Goal: Information Seeking & Learning: Obtain resource

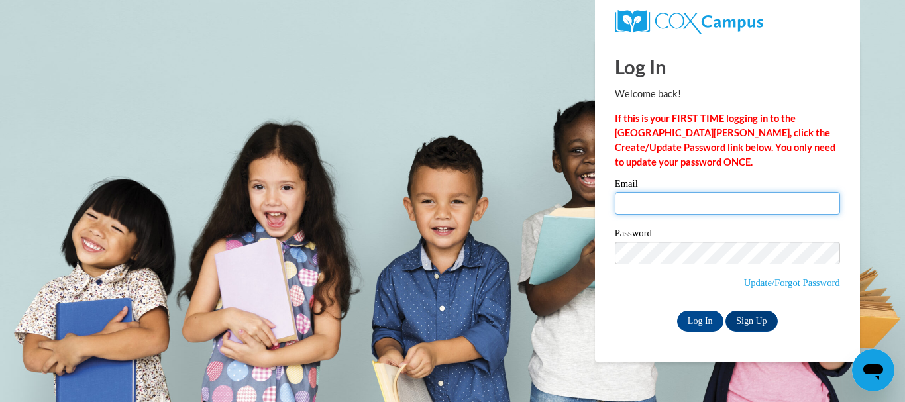
type input "[EMAIL_ADDRESS][DOMAIN_NAME]"
drag, startPoint x: 0, startPoint y: 0, endPoint x: 778, endPoint y: 198, distance: 802.4
click at [778, 198] on input "[EMAIL_ADDRESS][DOMAIN_NAME]" at bounding box center [727, 203] width 225 height 23
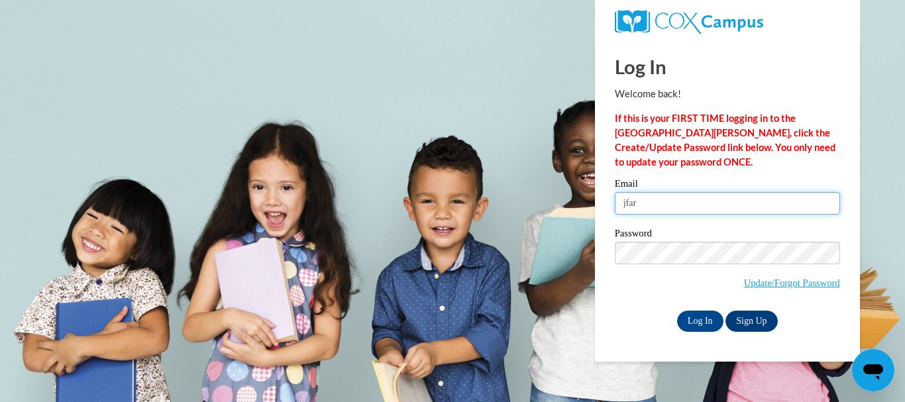
type input "[EMAIL_ADDRESS][DOMAIN_NAME]"
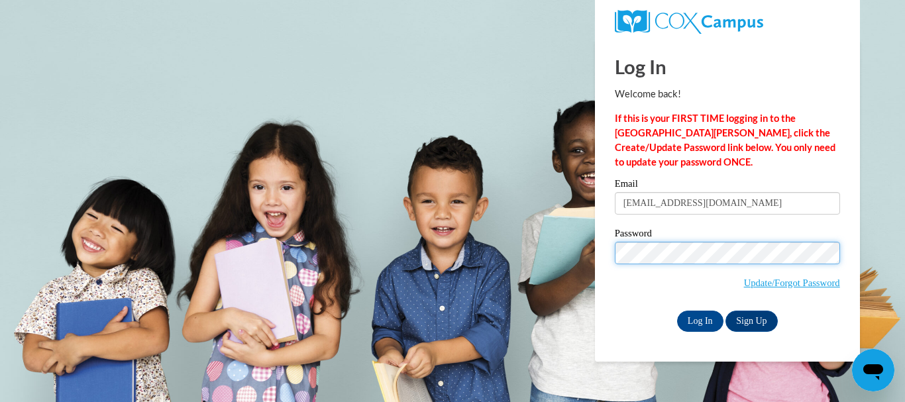
click at [677, 311] on input "Log In" at bounding box center [700, 321] width 46 height 21
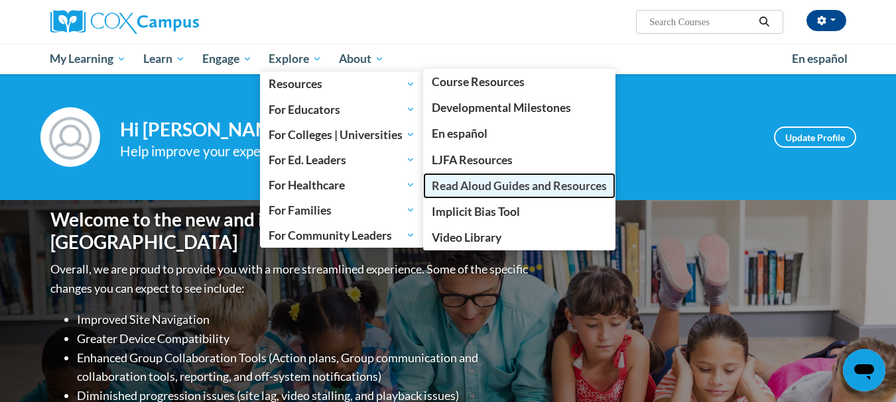
click at [524, 173] on link "Read Aloud Guides and Resources" at bounding box center [519, 186] width 192 height 26
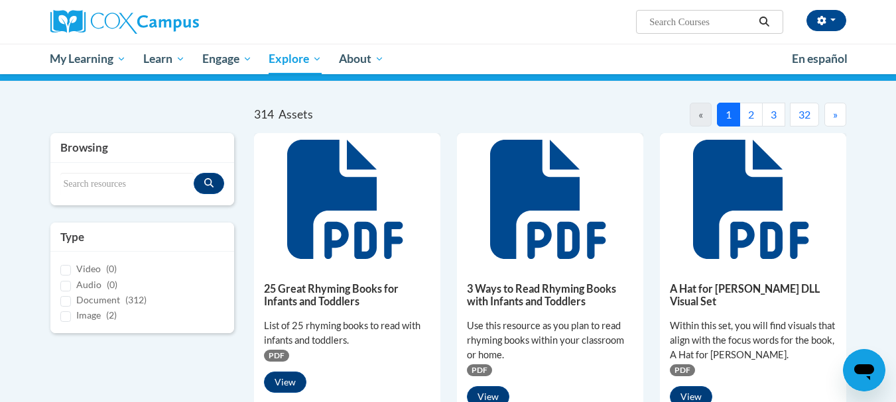
scroll to position [97, 0]
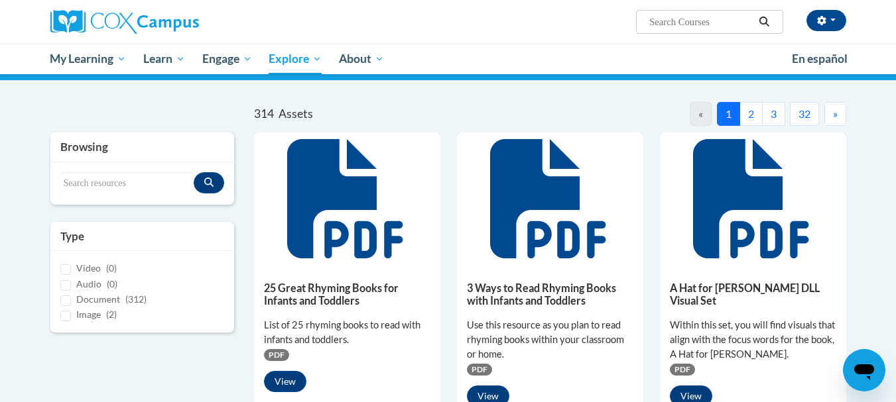
click at [840, 116] on button "»" at bounding box center [835, 114] width 22 height 24
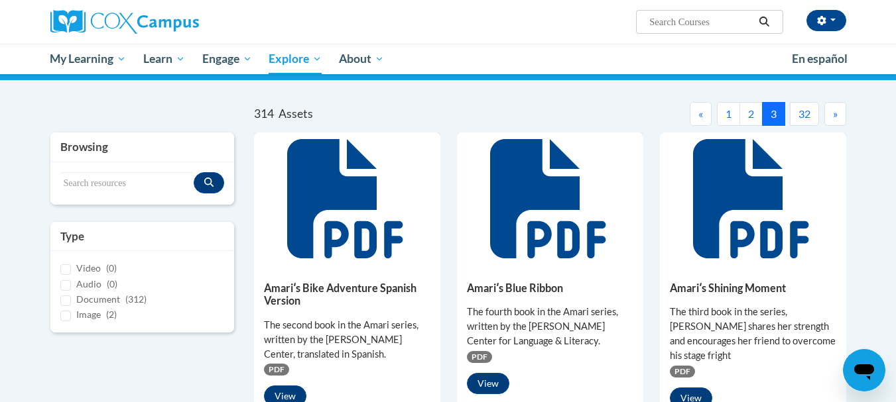
click at [840, 116] on button "»" at bounding box center [835, 114] width 22 height 24
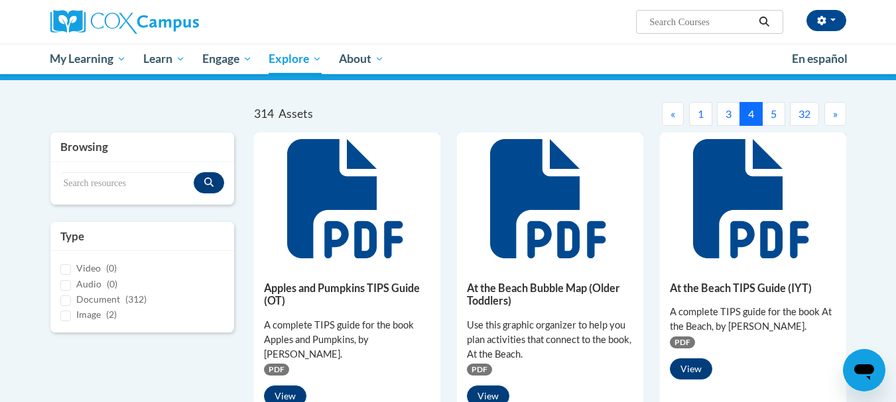
click at [840, 116] on button "»" at bounding box center [835, 114] width 22 height 24
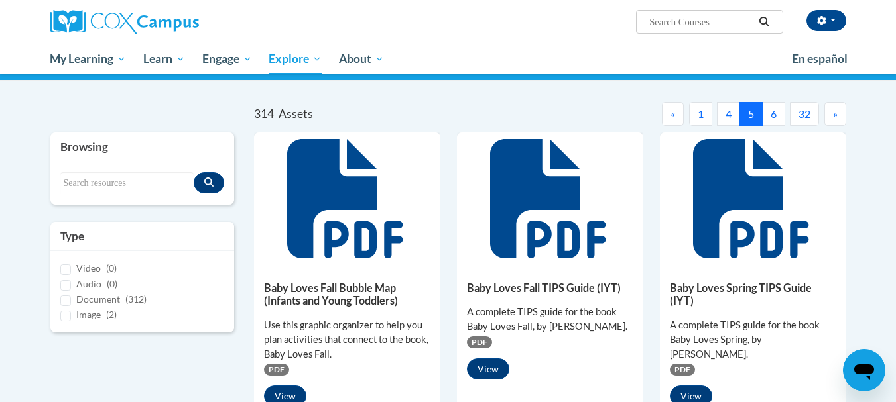
click at [840, 116] on button "»" at bounding box center [835, 114] width 22 height 24
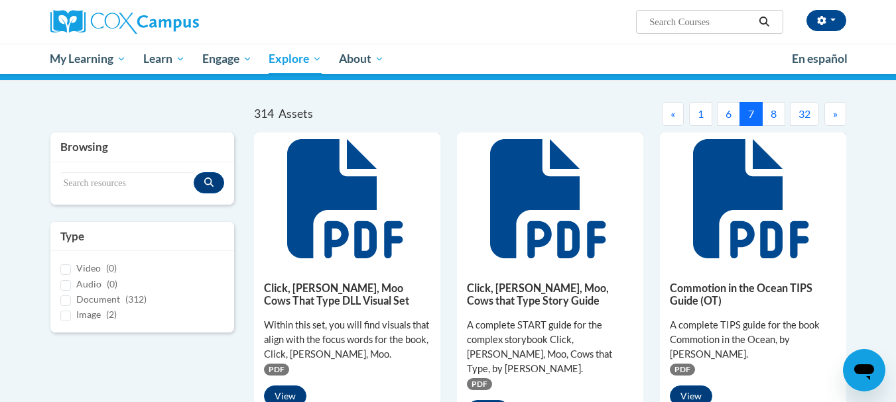
click at [840, 116] on button "»" at bounding box center [835, 114] width 22 height 24
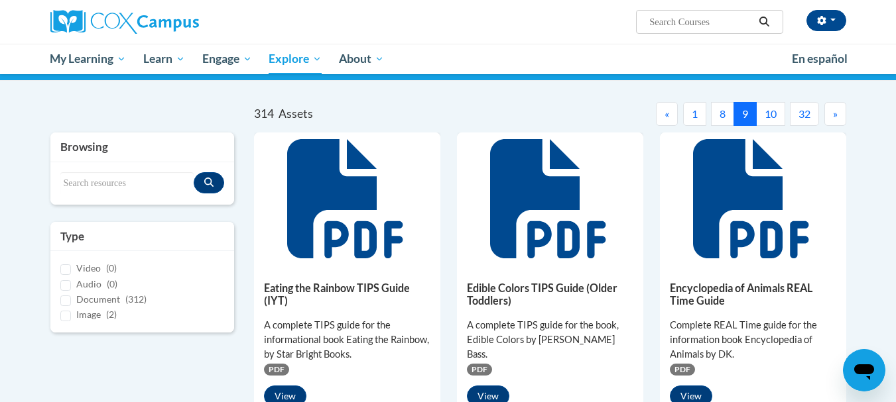
click at [840, 116] on button "»" at bounding box center [835, 114] width 22 height 24
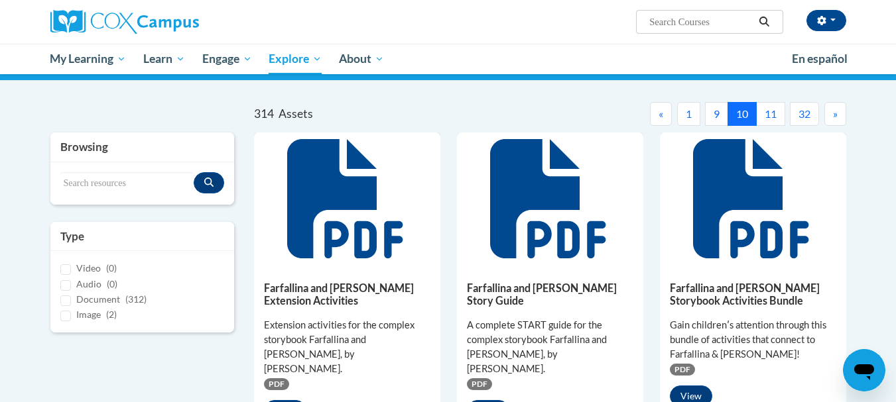
click at [840, 116] on button "»" at bounding box center [835, 114] width 22 height 24
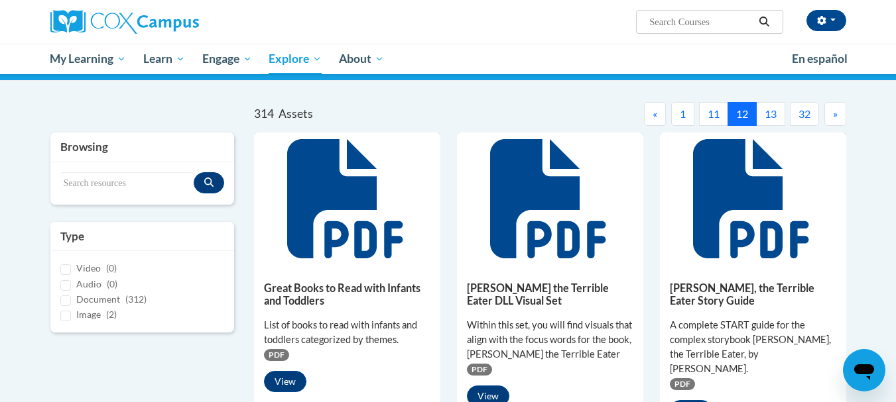
click at [840, 116] on button "»" at bounding box center [835, 114] width 22 height 24
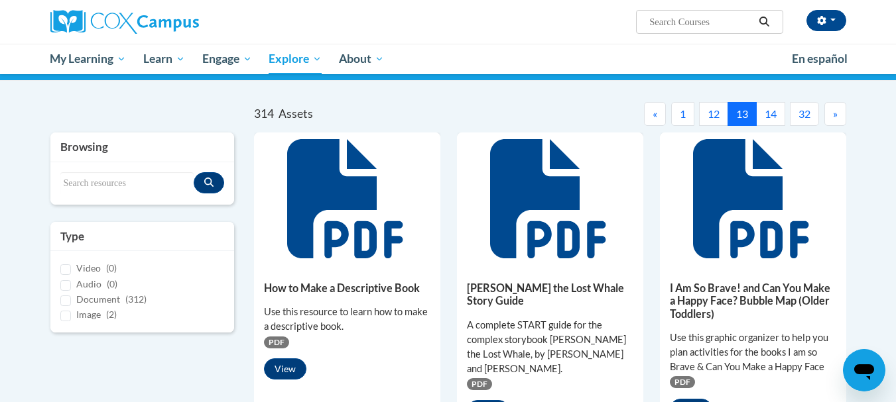
click at [840, 116] on button "»" at bounding box center [835, 114] width 22 height 24
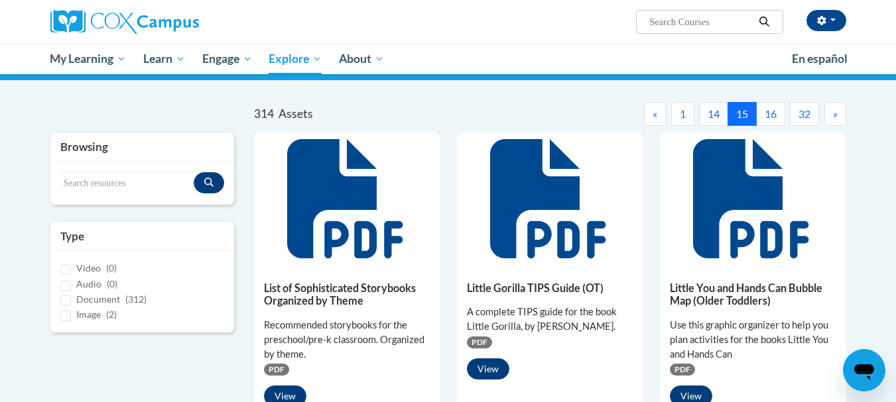
click at [840, 116] on button "»" at bounding box center [835, 114] width 22 height 24
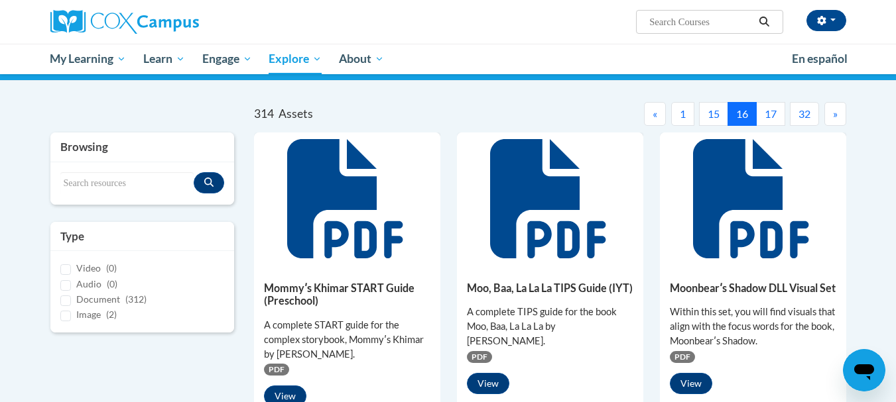
click at [840, 116] on button "»" at bounding box center [835, 114] width 22 height 24
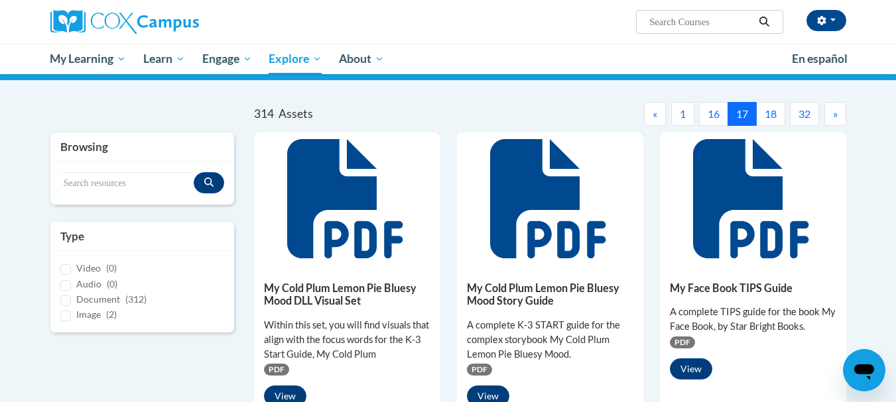
click at [840, 116] on button "»" at bounding box center [835, 114] width 22 height 24
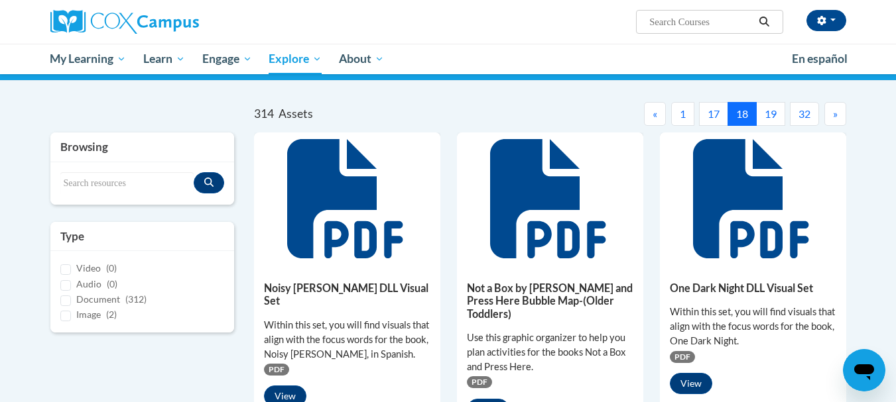
click at [840, 116] on button "»" at bounding box center [835, 114] width 22 height 24
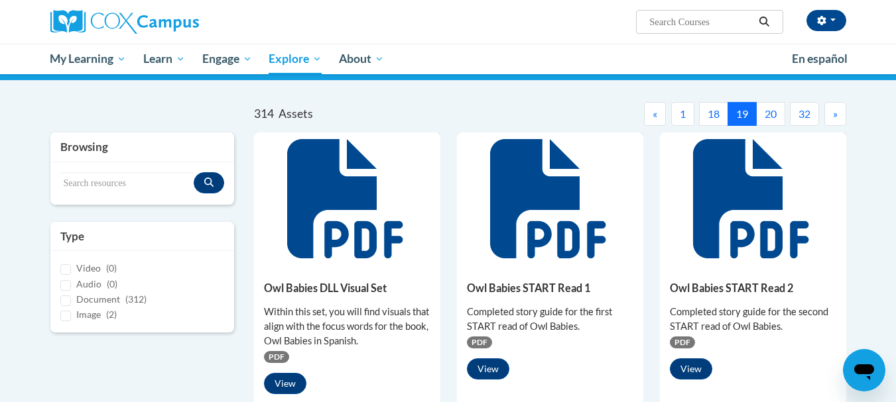
click at [840, 116] on button "»" at bounding box center [835, 114] width 22 height 24
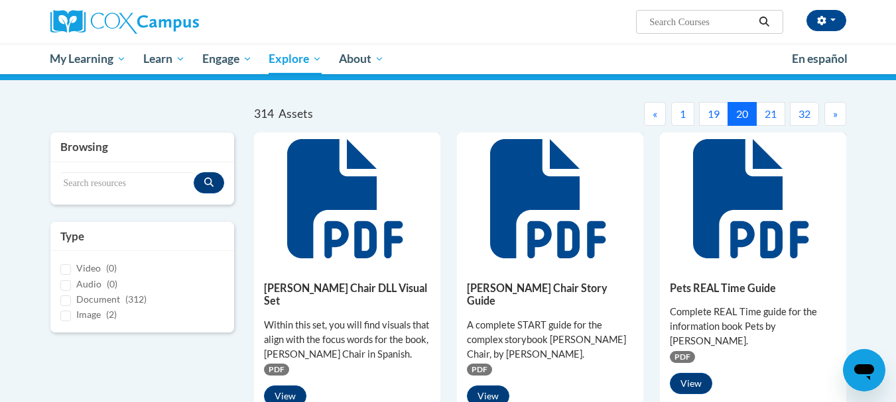
click at [840, 116] on button "»" at bounding box center [835, 114] width 22 height 24
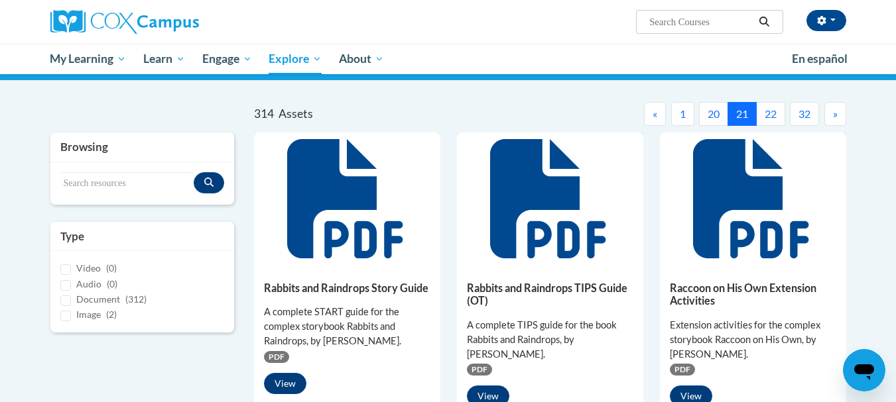
click at [840, 116] on button "»" at bounding box center [835, 114] width 22 height 24
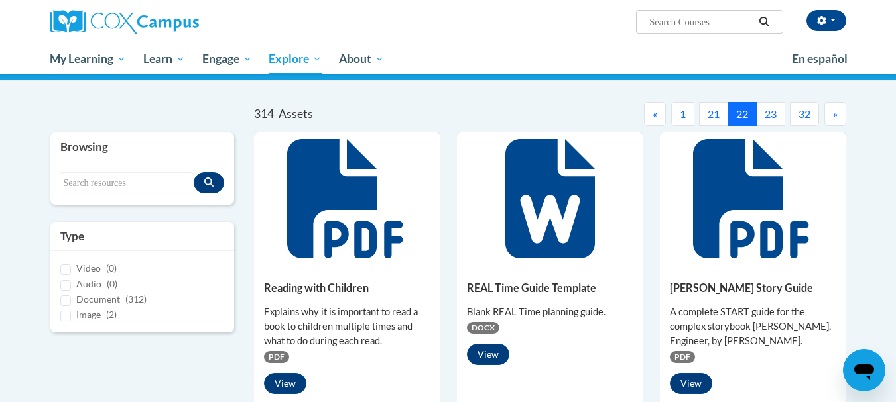
click at [840, 116] on button "»" at bounding box center [835, 114] width 22 height 24
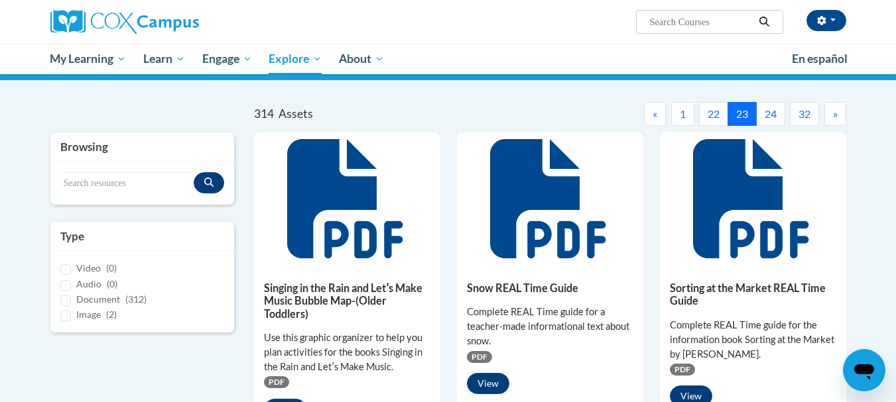
click at [840, 116] on button "»" at bounding box center [835, 114] width 22 height 24
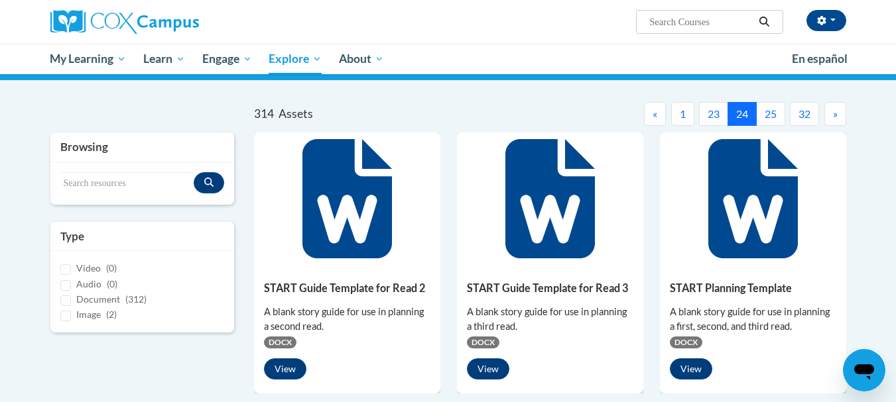
click at [840, 116] on button "»" at bounding box center [835, 114] width 22 height 24
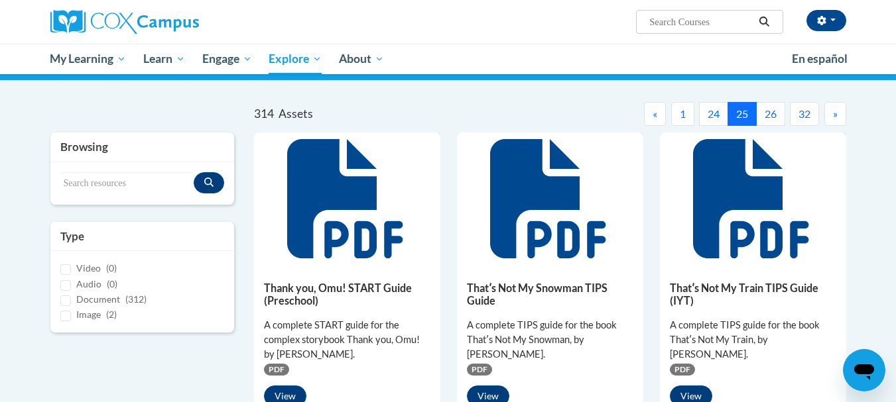
click at [840, 116] on button "»" at bounding box center [835, 114] width 22 height 24
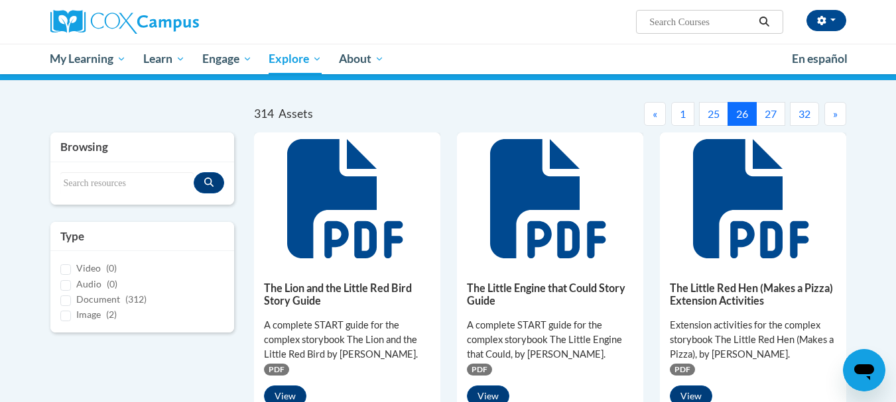
click at [840, 116] on button "»" at bounding box center [835, 114] width 22 height 24
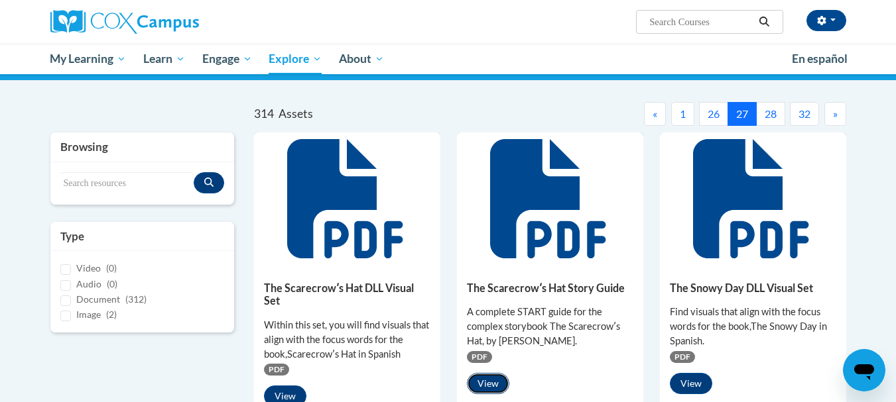
click at [478, 388] on button "View" at bounding box center [488, 383] width 42 height 21
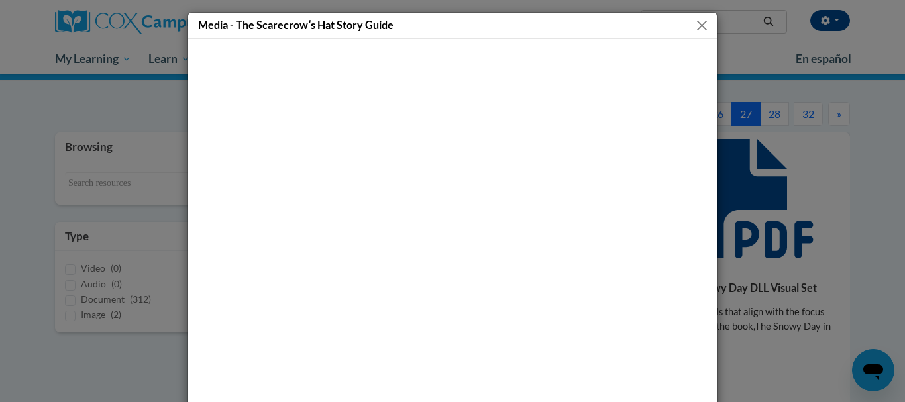
click at [699, 27] on button "Close" at bounding box center [702, 25] width 17 height 17
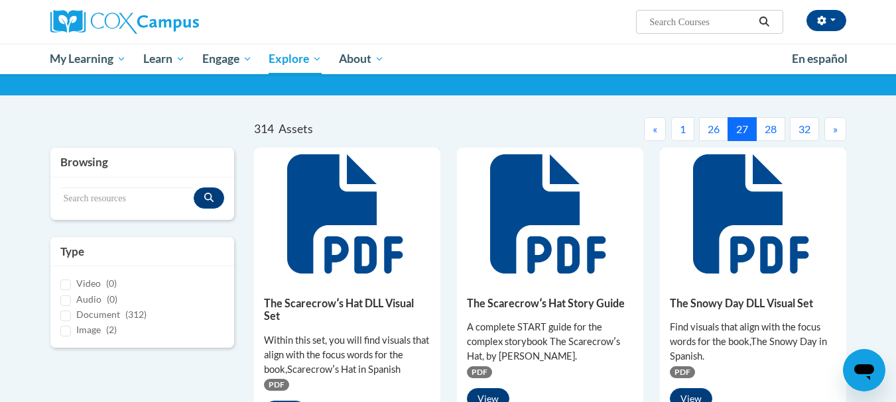
scroll to position [0, 0]
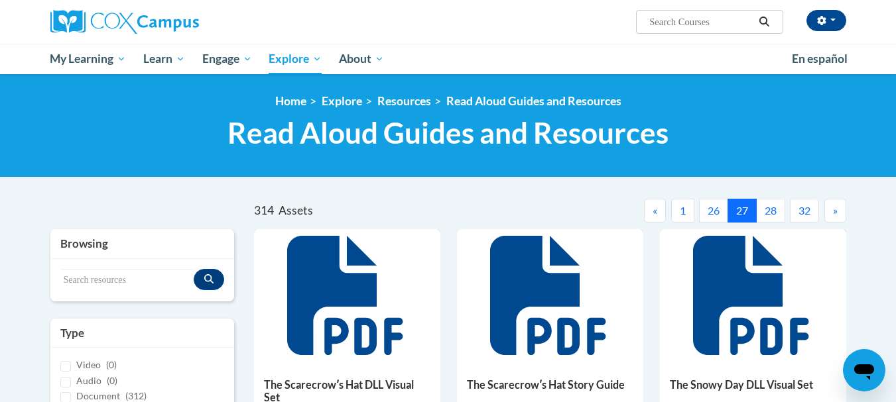
click at [723, 213] on button "26" at bounding box center [713, 211] width 29 height 24
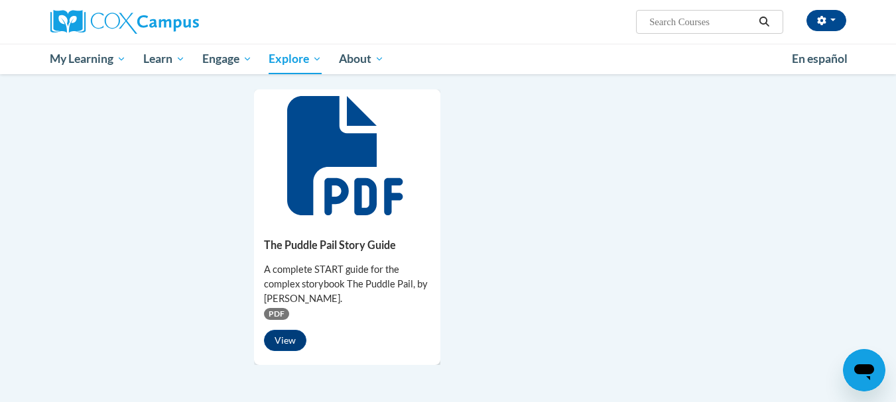
scroll to position [1316, 0]
